Goal: Task Accomplishment & Management: Manage account settings

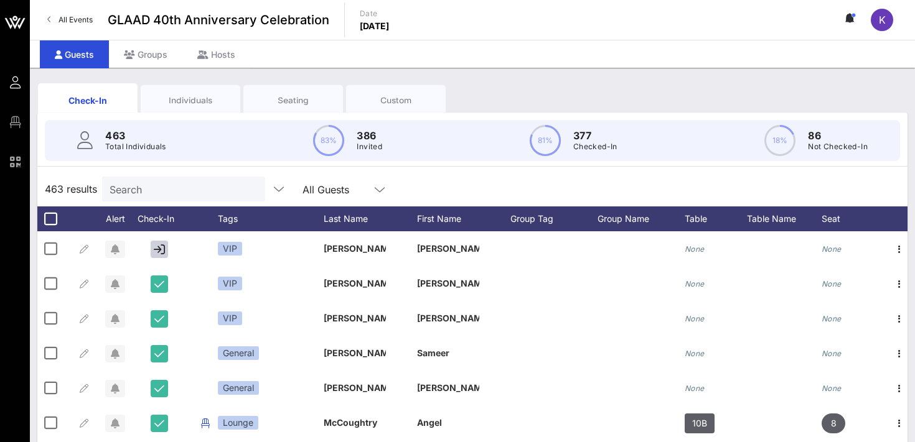
click at [211, 91] on div "Individuals" at bounding box center [191, 100] width 100 height 31
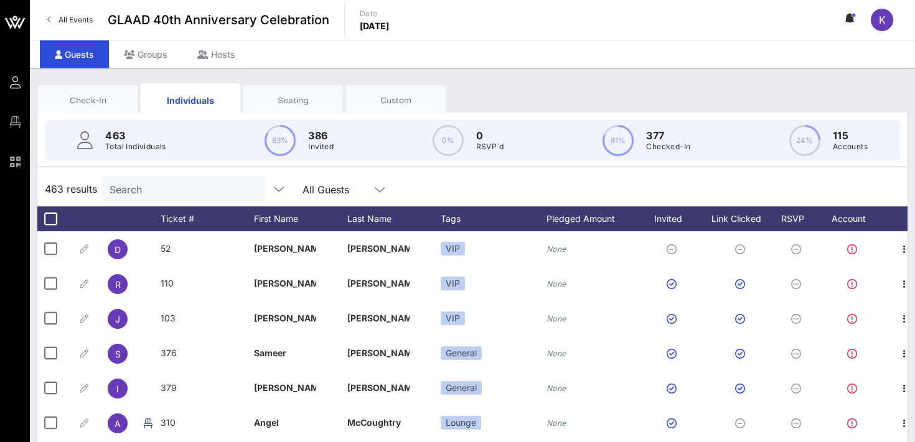
click at [185, 189] on input "Search" at bounding box center [182, 189] width 146 height 16
click at [202, 193] on input "text" at bounding box center [182, 189] width 146 height 16
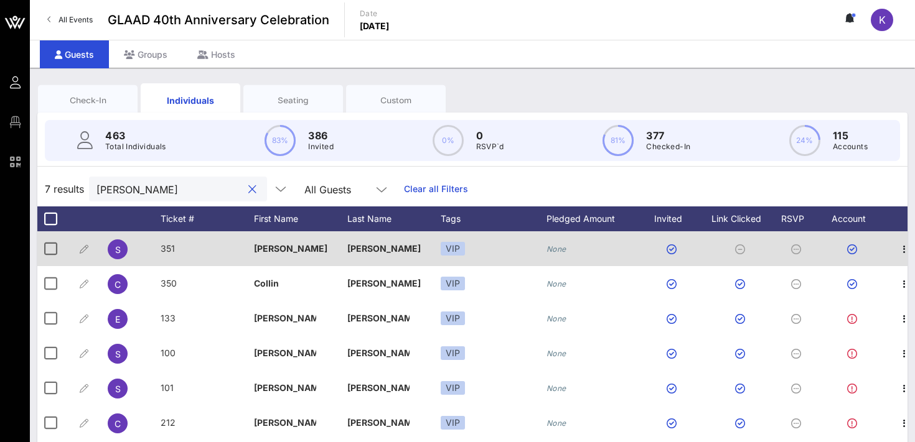
type input "[PERSON_NAME]"
click at [552, 248] on icon "None" at bounding box center [556, 248] width 20 height 9
click at [559, 251] on icon "None" at bounding box center [556, 248] width 20 height 9
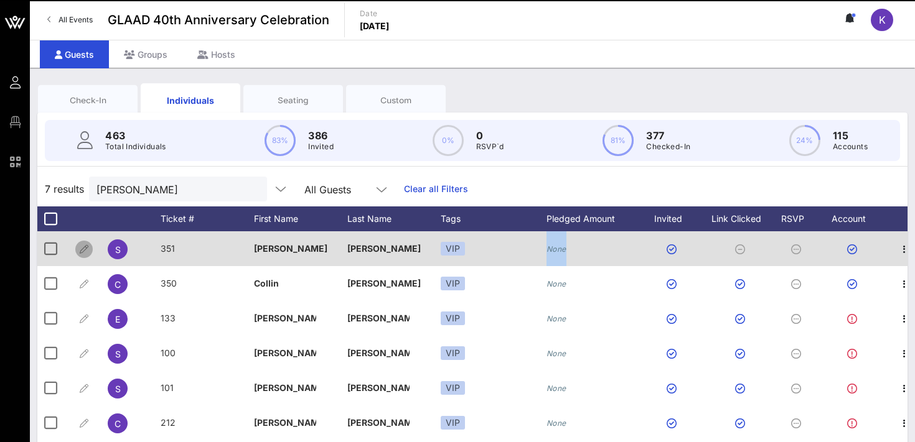
click at [85, 249] on icon "button" at bounding box center [84, 249] width 15 height 15
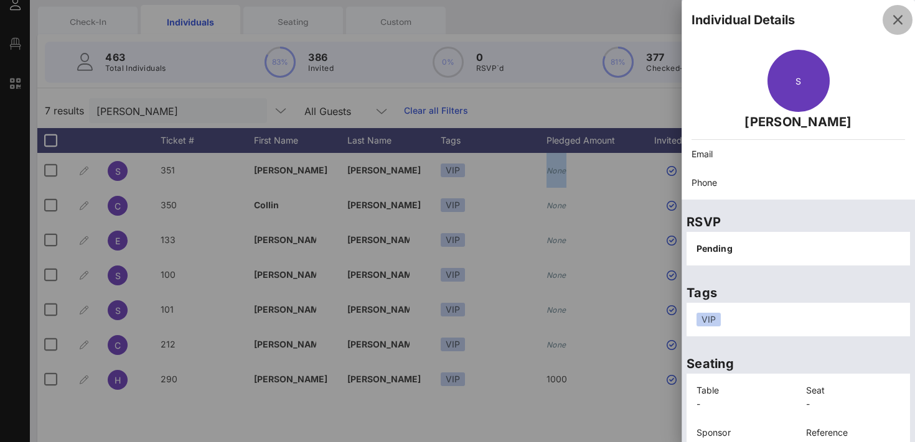
click at [900, 18] on icon "button" at bounding box center [897, 19] width 15 height 15
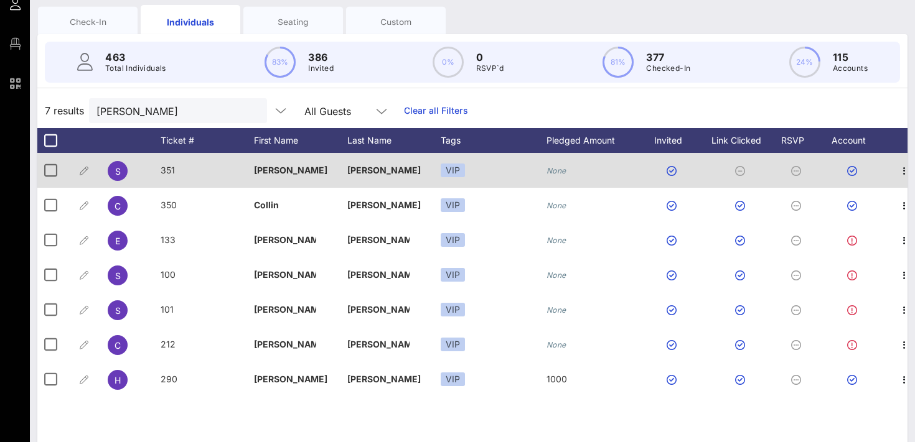
click at [564, 170] on icon "None" at bounding box center [556, 170] width 20 height 9
click at [85, 169] on icon "button" at bounding box center [84, 171] width 15 height 15
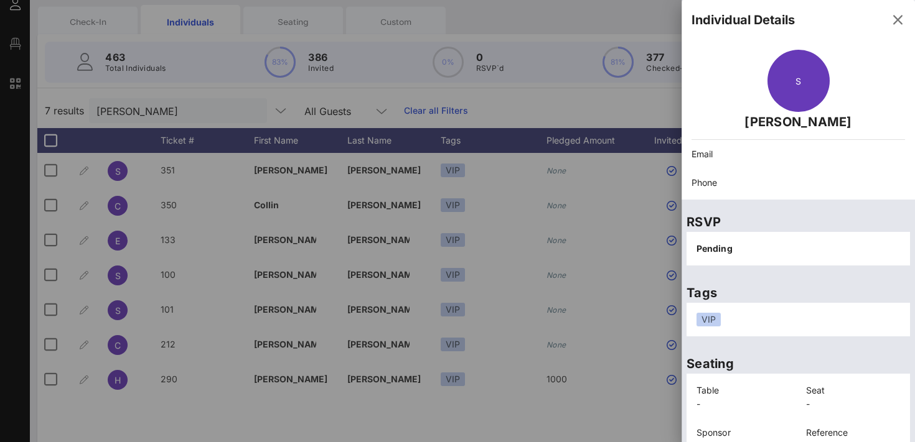
scroll to position [61, 0]
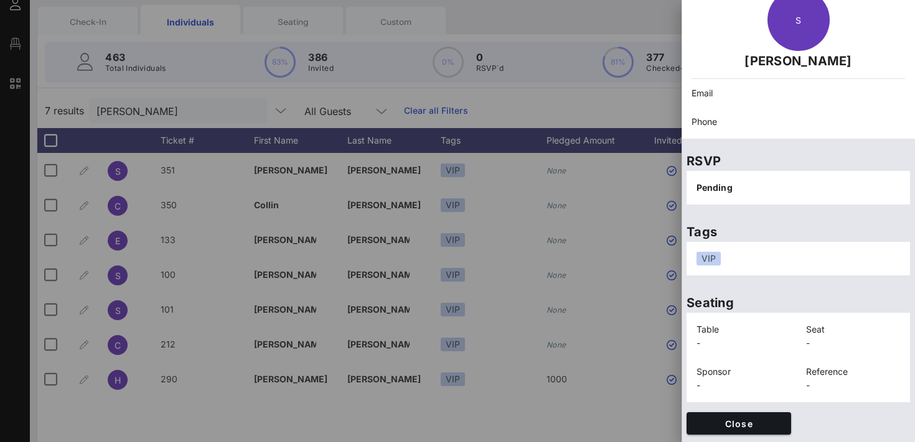
click at [719, 190] on span "Pending" at bounding box center [714, 187] width 36 height 11
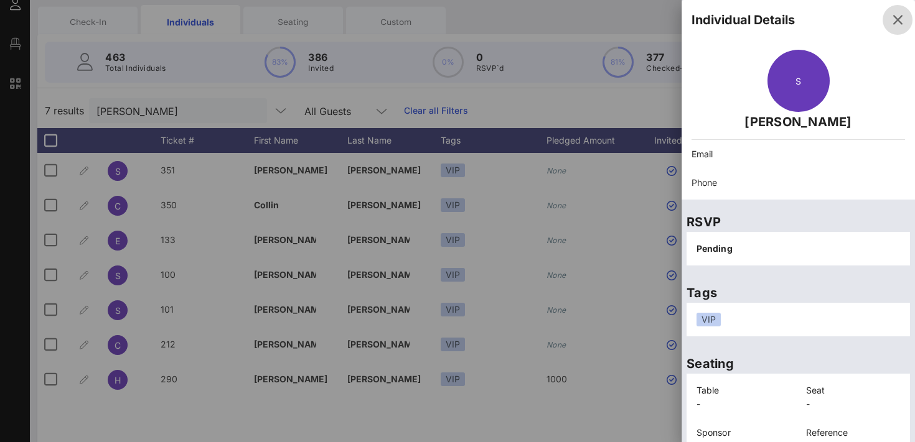
click at [896, 17] on icon "button" at bounding box center [897, 19] width 15 height 15
